Goal: Obtain resource: Download file/media

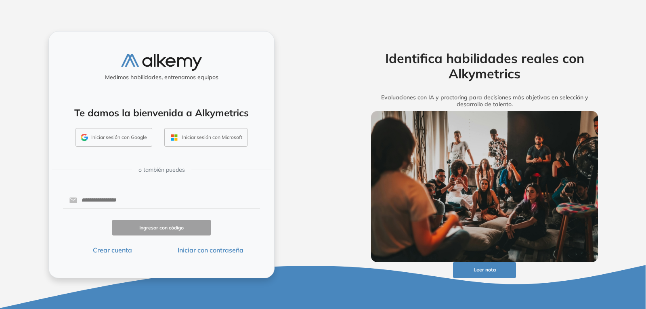
click at [200, 253] on button "Iniciar con contraseña" at bounding box center [210, 250] width 99 height 10
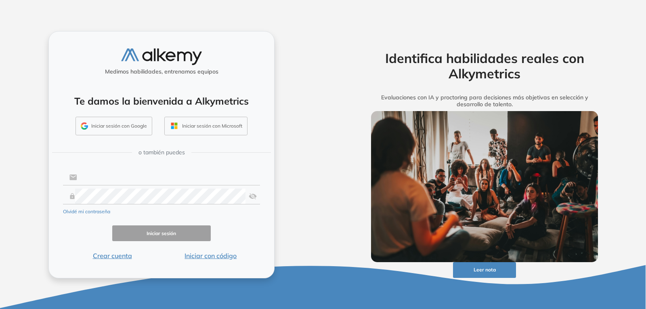
type input "**********"
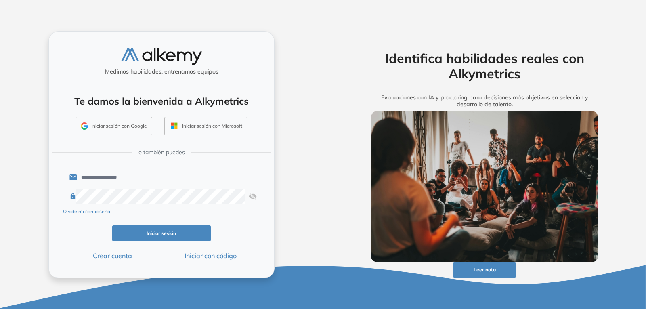
click at [171, 230] on button "Iniciar sesión" at bounding box center [161, 233] width 99 height 16
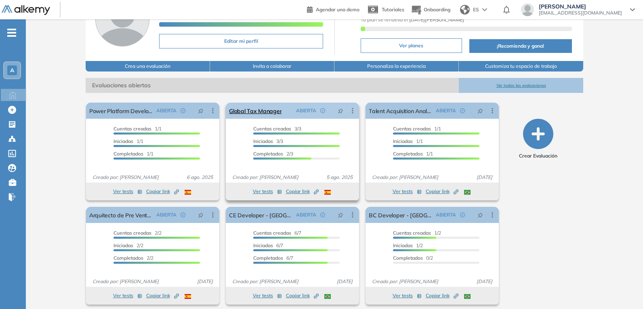
scroll to position [68, 0]
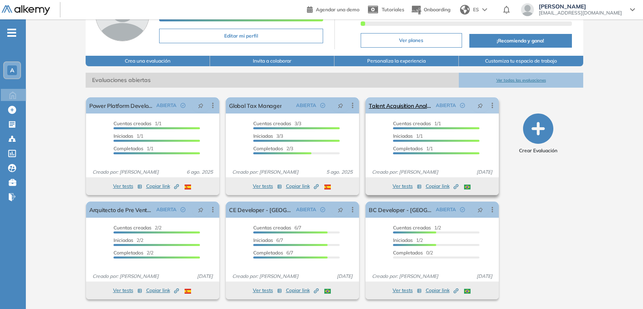
click at [493, 108] on icon at bounding box center [492, 105] width 8 height 8
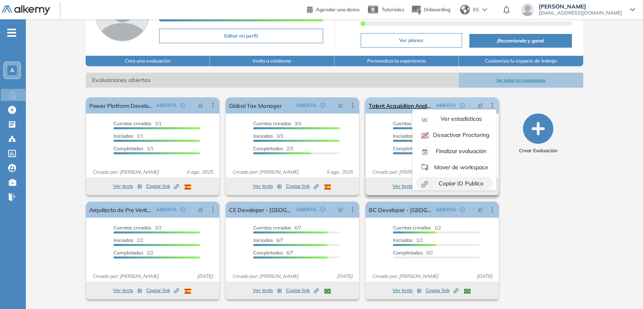
scroll to position [50, 0]
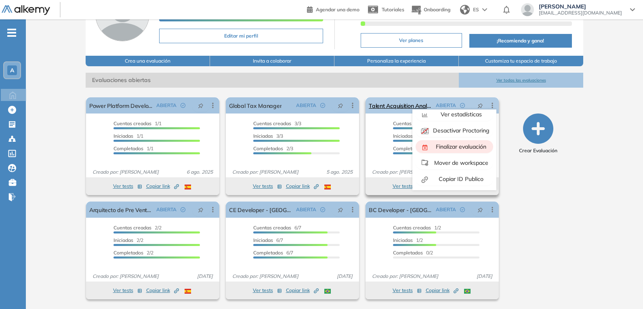
click at [462, 147] on span "Finalizar evaluación" at bounding box center [460, 146] width 52 height 7
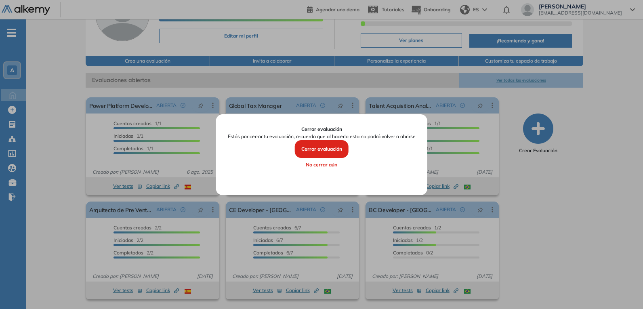
click at [323, 150] on button "Cerrar evaluación" at bounding box center [322, 149] width 54 height 18
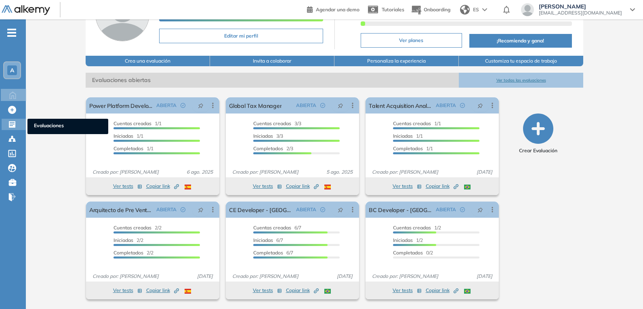
click at [12, 126] on icon at bounding box center [12, 124] width 6 height 6
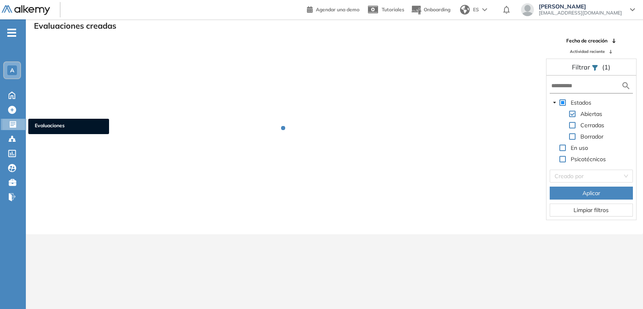
scroll to position [19, 0]
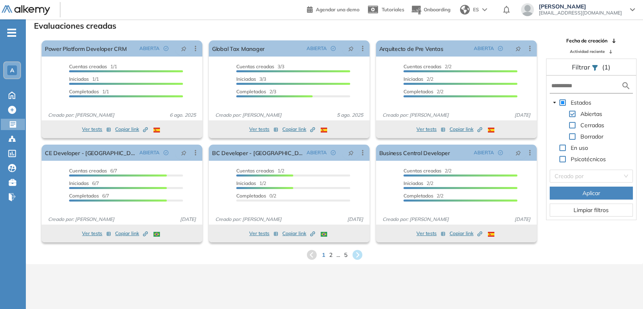
click at [333, 254] on div "1 2 ... 5" at bounding box center [334, 255] width 604 height 12
click at [330, 255] on span "2" at bounding box center [331, 254] width 4 height 9
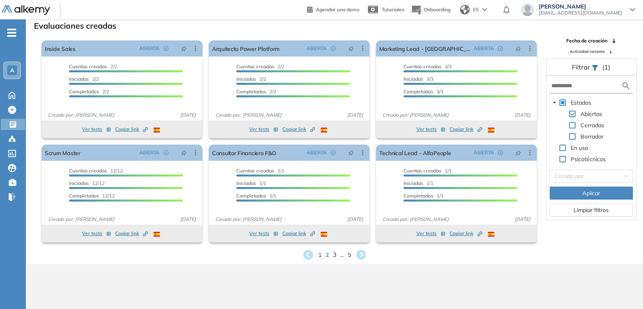
click at [333, 252] on span "3" at bounding box center [334, 254] width 4 height 9
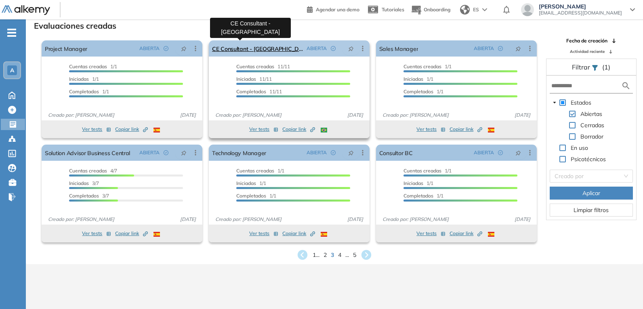
click at [243, 48] on link "CE Consultant - [GEOGRAPHIC_DATA]" at bounding box center [257, 48] width 91 height 16
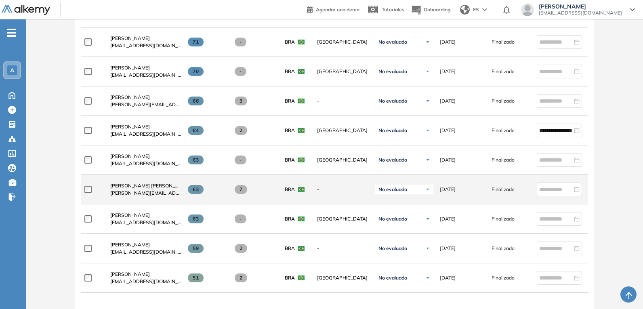
scroll to position [323, 0]
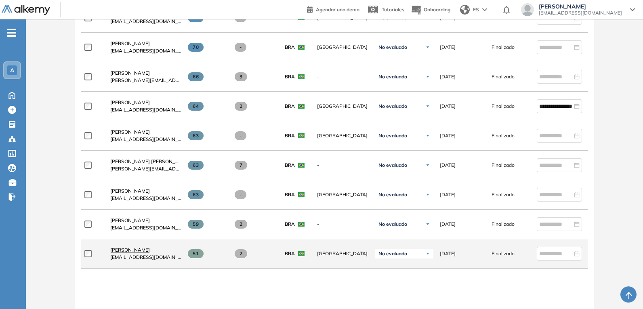
click at [130, 253] on span "[PERSON_NAME]" at bounding box center [130, 250] width 40 height 6
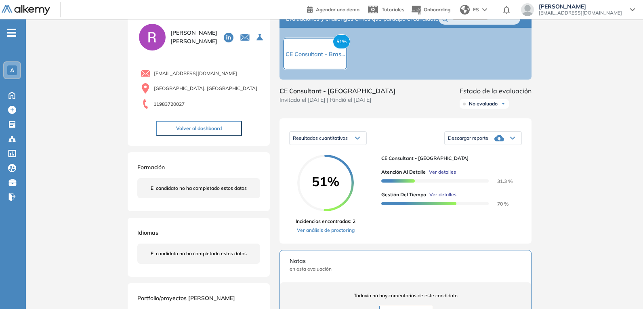
scroll to position [40, 0]
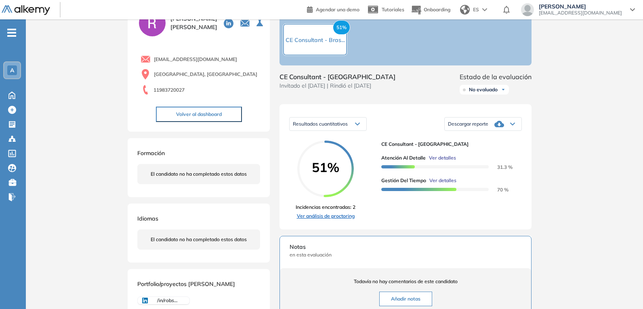
click at [346, 220] on link "Ver análisis de proctoring" at bounding box center [326, 215] width 60 height 7
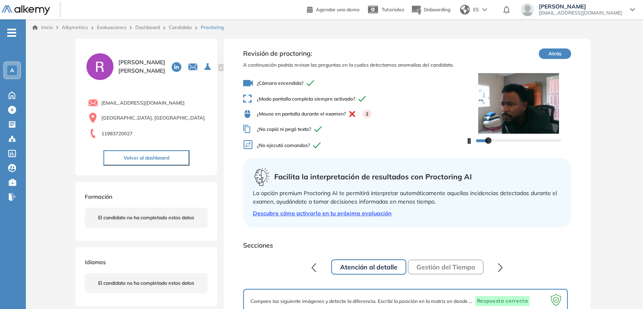
click at [434, 270] on button "Gestión del Tiempo" at bounding box center [445, 267] width 75 height 15
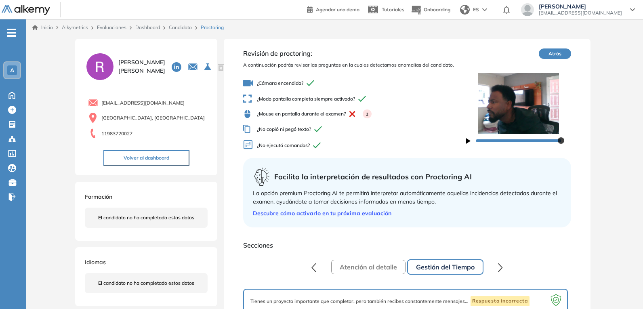
click at [454, 262] on button "Gestión del Tiempo" at bounding box center [445, 266] width 76 height 15
click at [493, 266] on button "button" at bounding box center [500, 267] width 15 height 16
click at [390, 267] on button "Atención al detalle" at bounding box center [368, 267] width 74 height 15
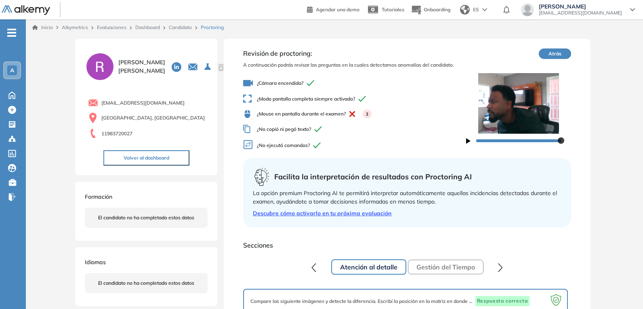
click at [446, 267] on button "Gestión del Tiempo" at bounding box center [445, 267] width 75 height 15
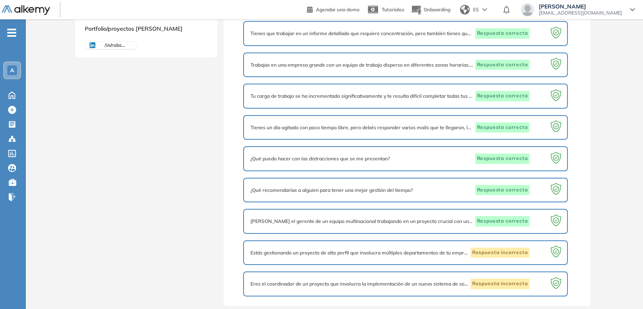
scroll to position [299, 0]
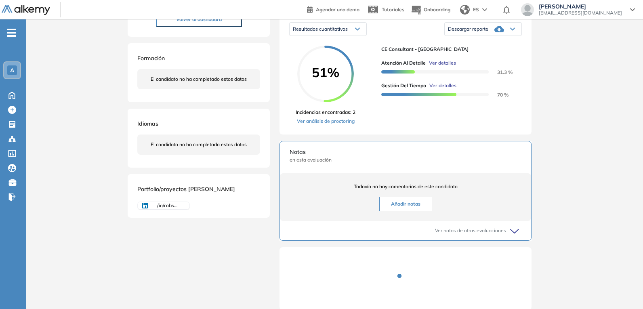
scroll to position [121, 0]
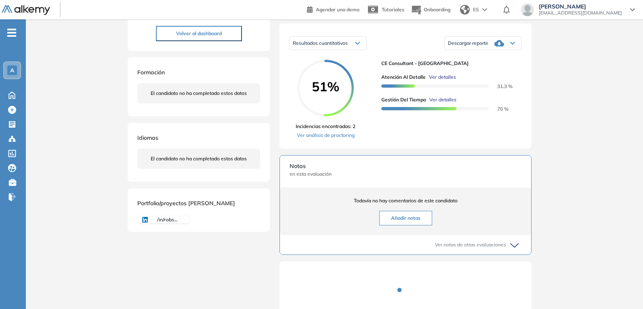
click at [353, 50] on div "Resultados cuantitativos" at bounding box center [327, 43] width 77 height 13
click at [327, 78] on span "Resultados relativos" at bounding box center [314, 75] width 42 height 6
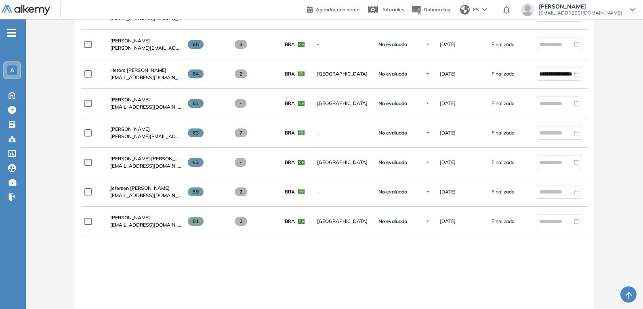
scroll to position [404, 0]
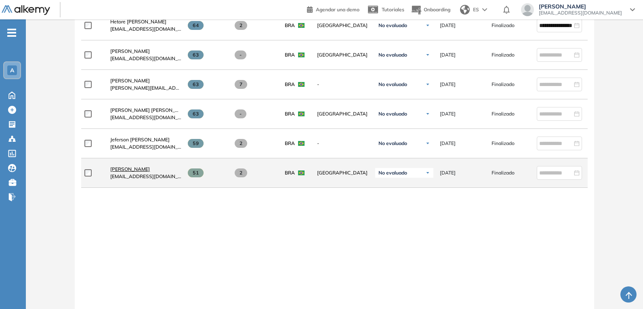
click at [131, 172] on span "[PERSON_NAME]" at bounding box center [130, 169] width 40 height 6
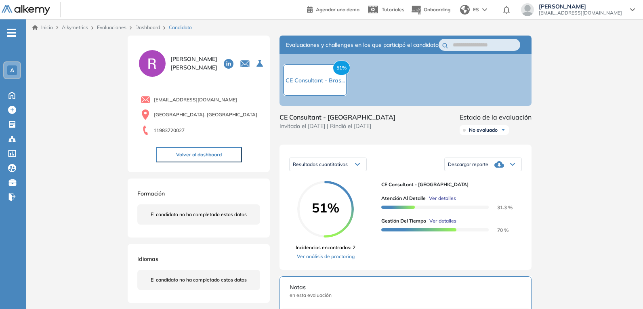
click at [509, 172] on div "Descargar reporte" at bounding box center [482, 164] width 77 height 16
click at [493, 183] on li "Descargar informe completo" at bounding box center [478, 179] width 60 height 8
